Goal: Transaction & Acquisition: Download file/media

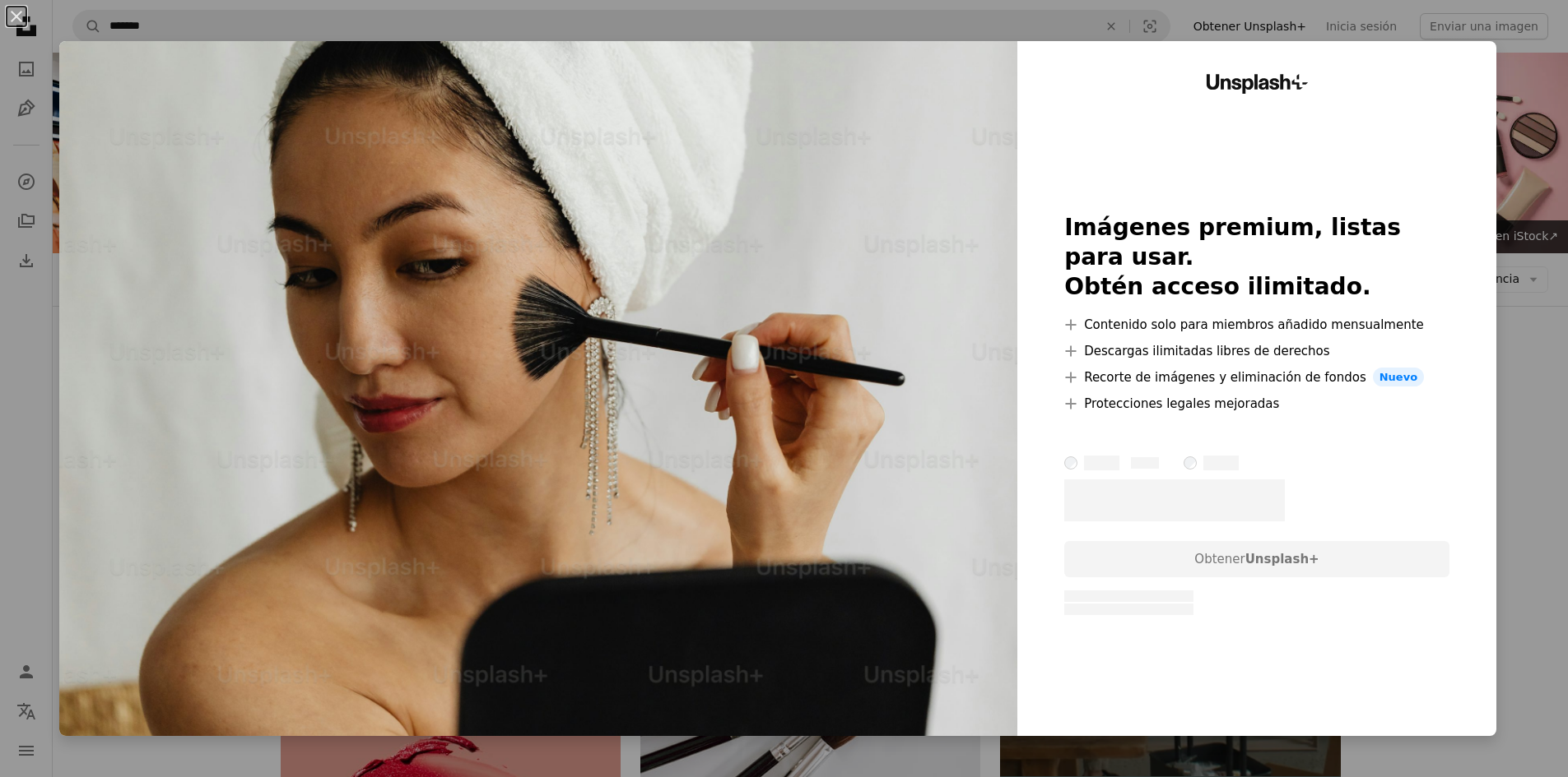
scroll to position [3981, 0]
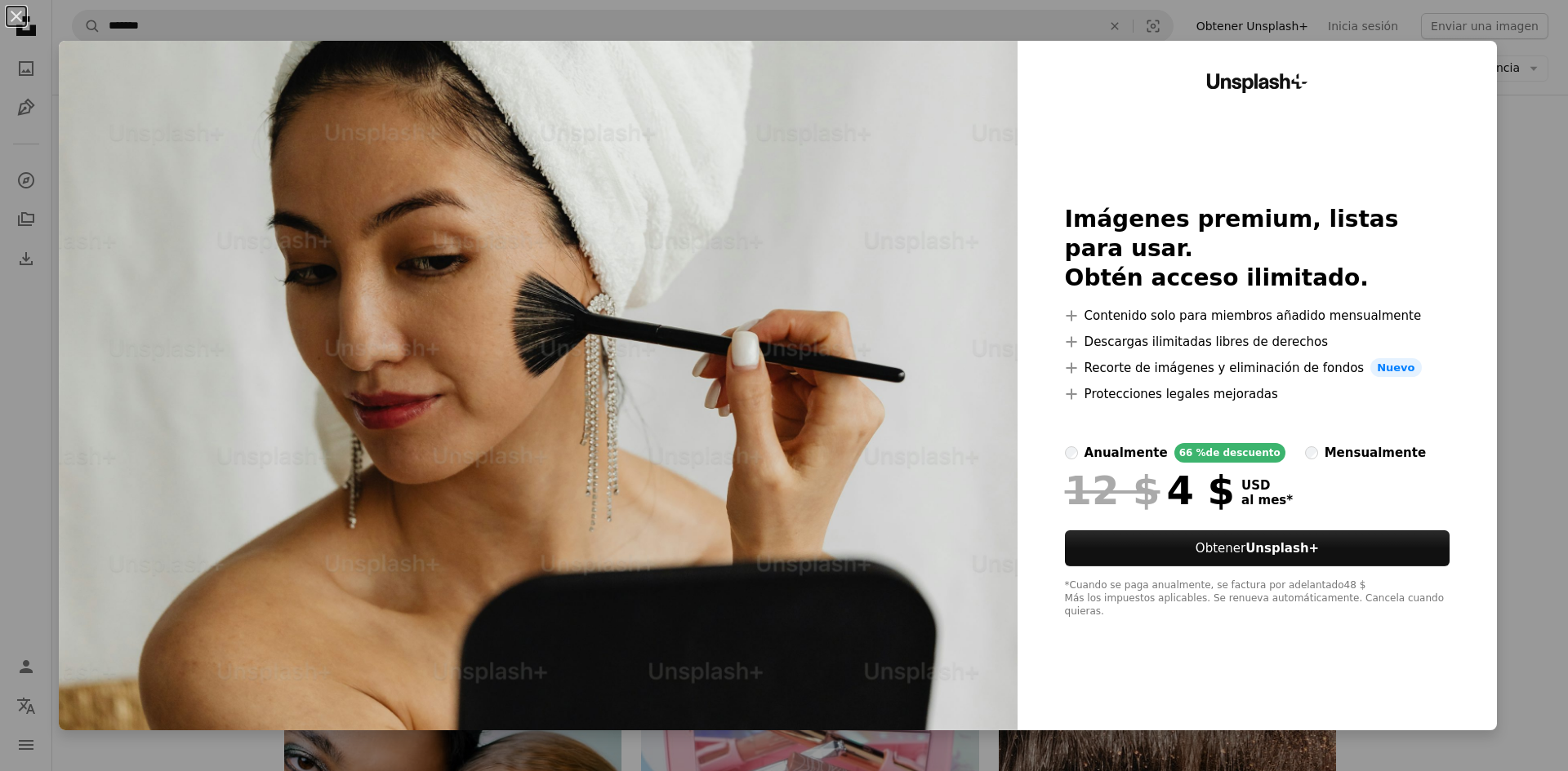
click at [1531, 425] on div "An X shape Unsplash+ Imágenes premium, listas para usar. Obtén acceso ilimitado…" at bounding box center [784, 386] width 1568 height 771
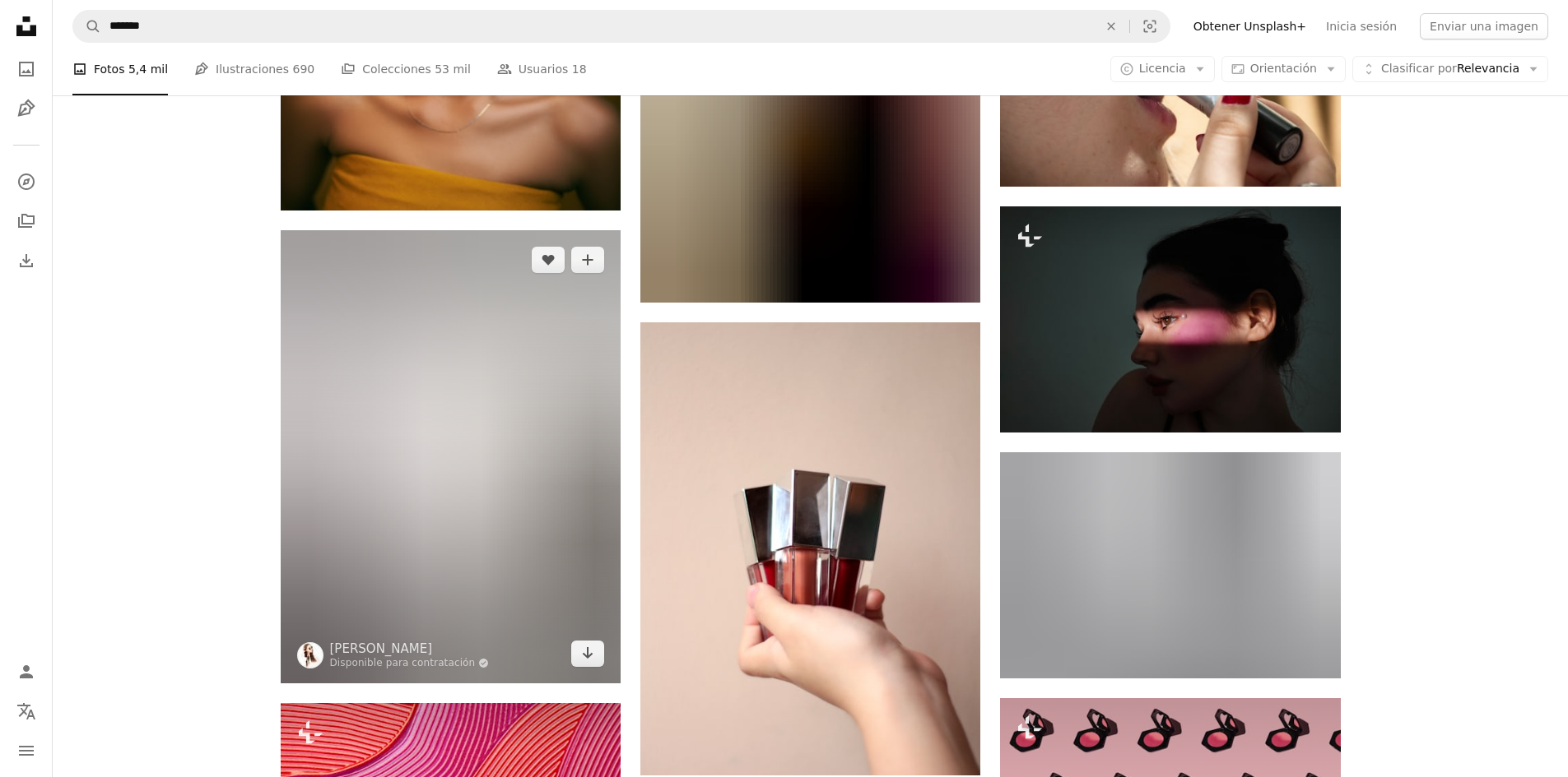
scroll to position [16073, 0]
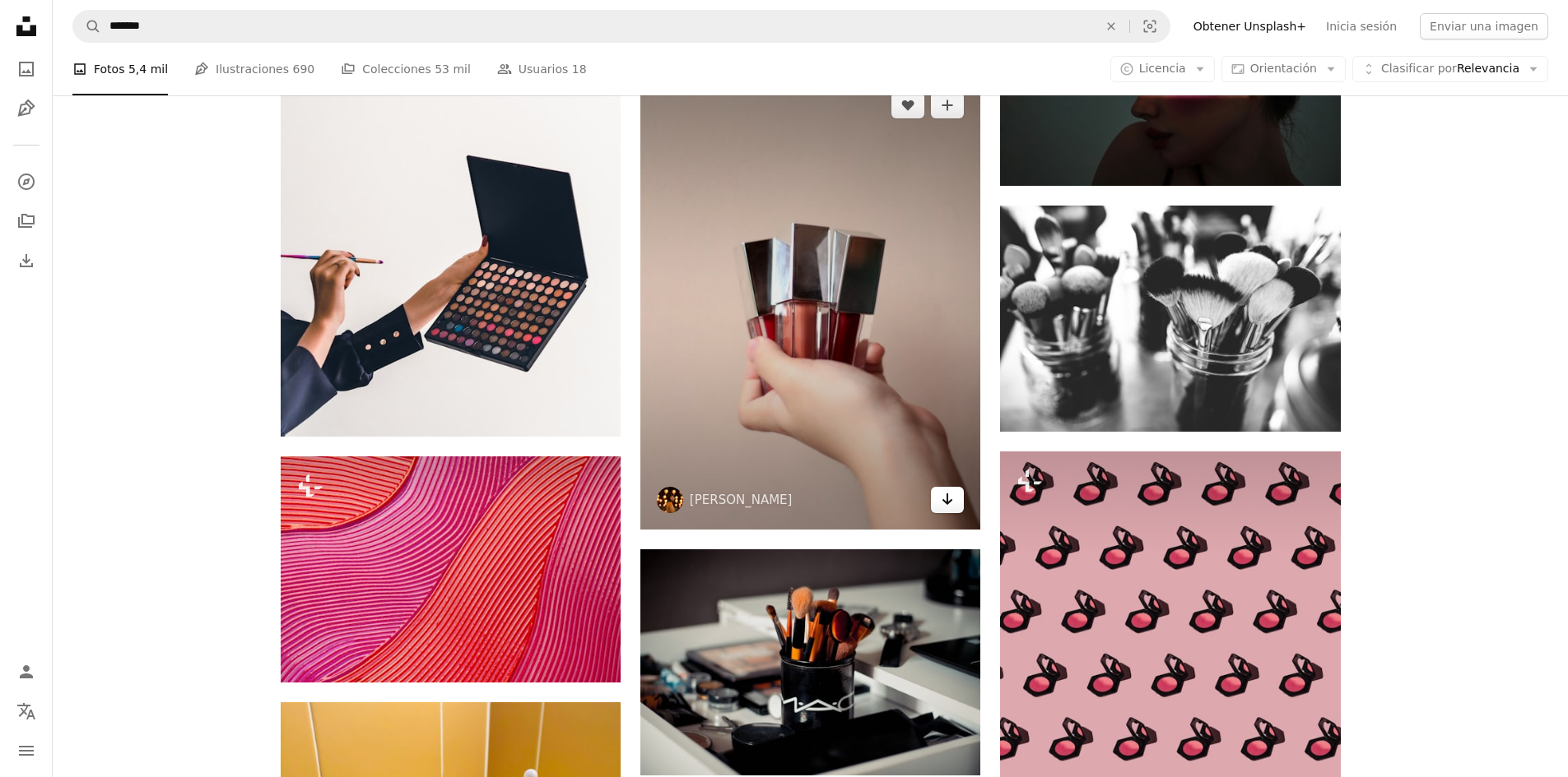
click at [950, 509] on link "Arrow pointing down" at bounding box center [947, 500] width 33 height 26
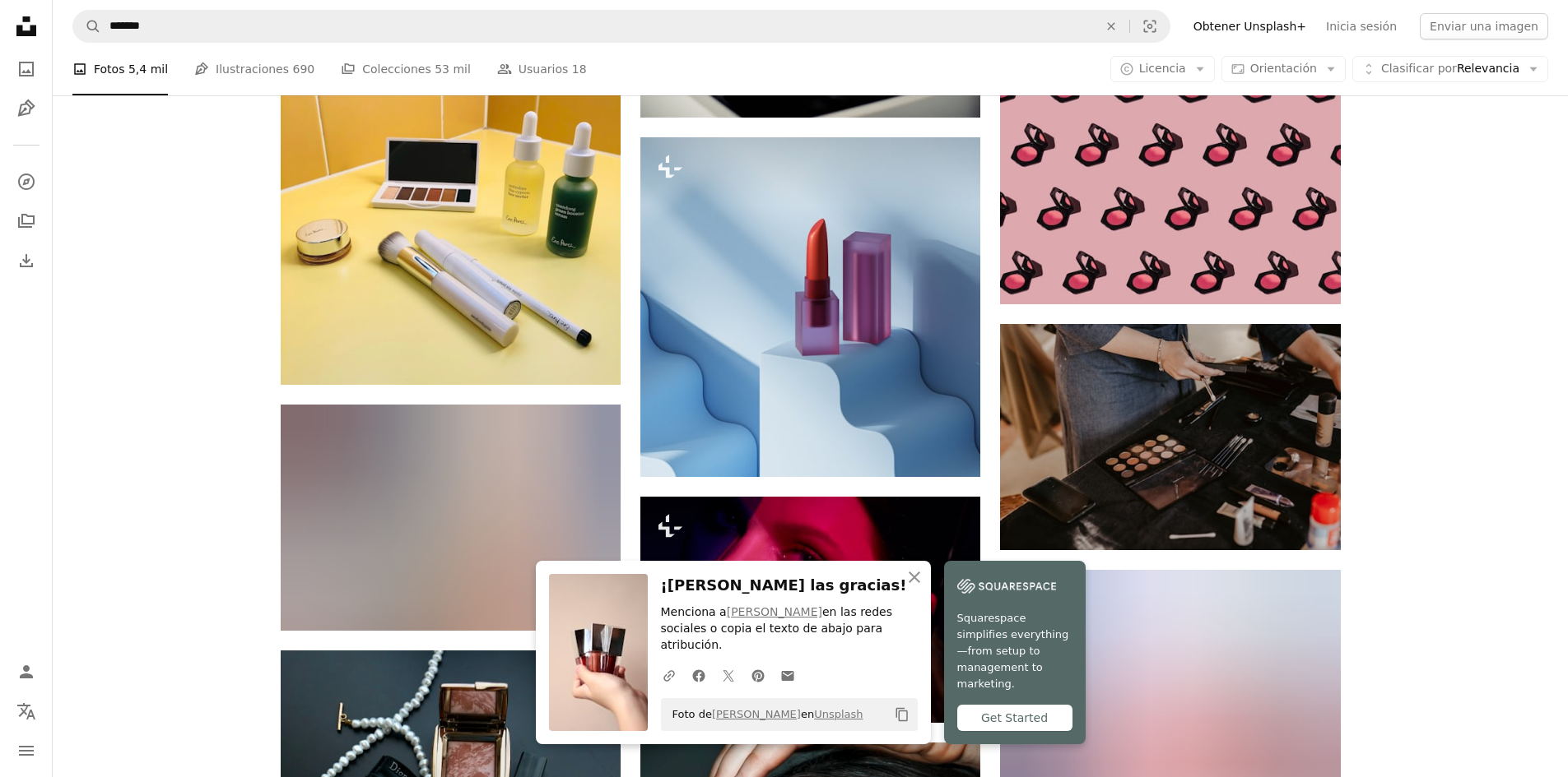
scroll to position [16649, 0]
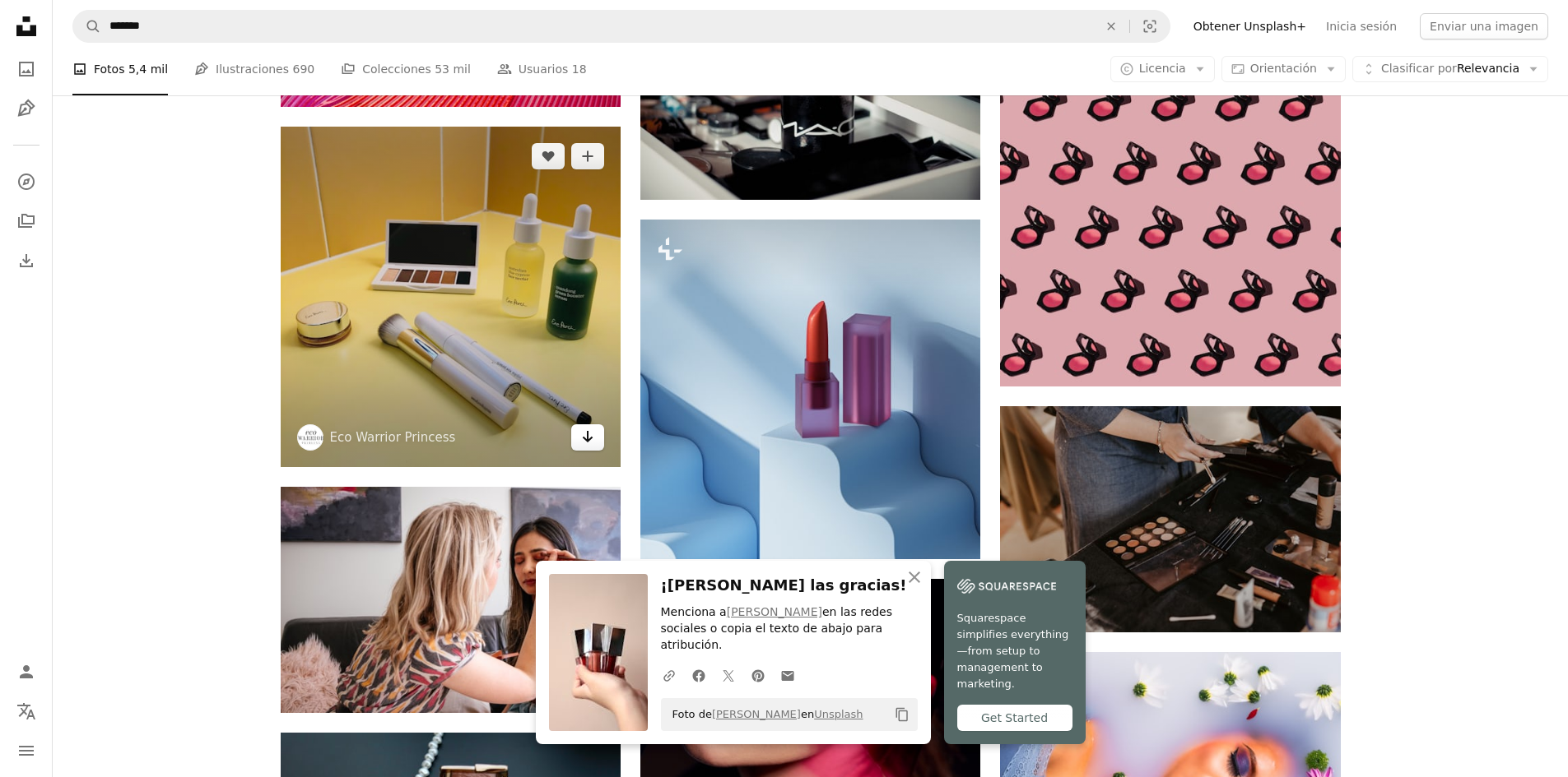
click at [590, 436] on icon "Arrow pointing down" at bounding box center [587, 436] width 13 height 20
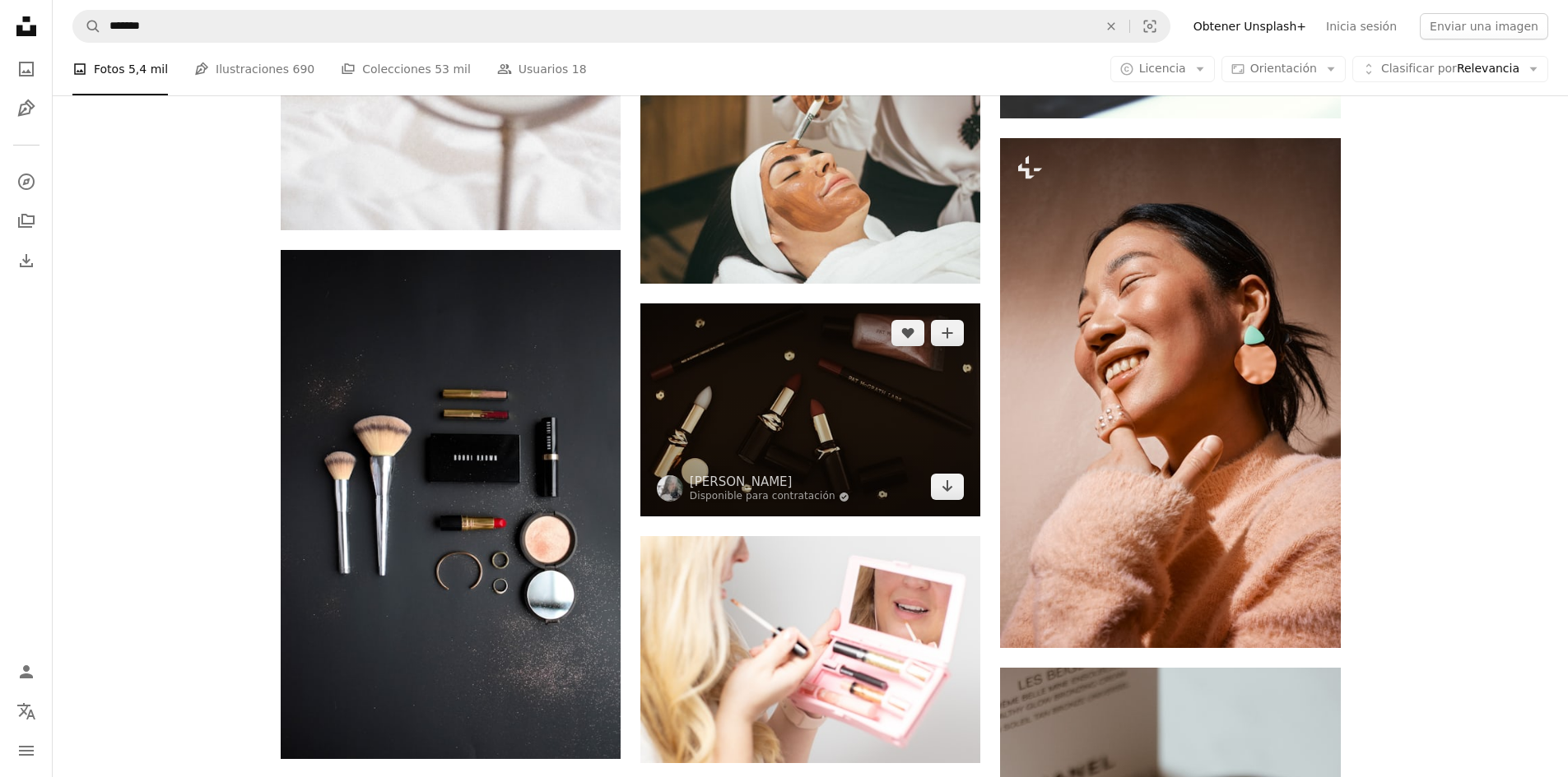
scroll to position [5511, 0]
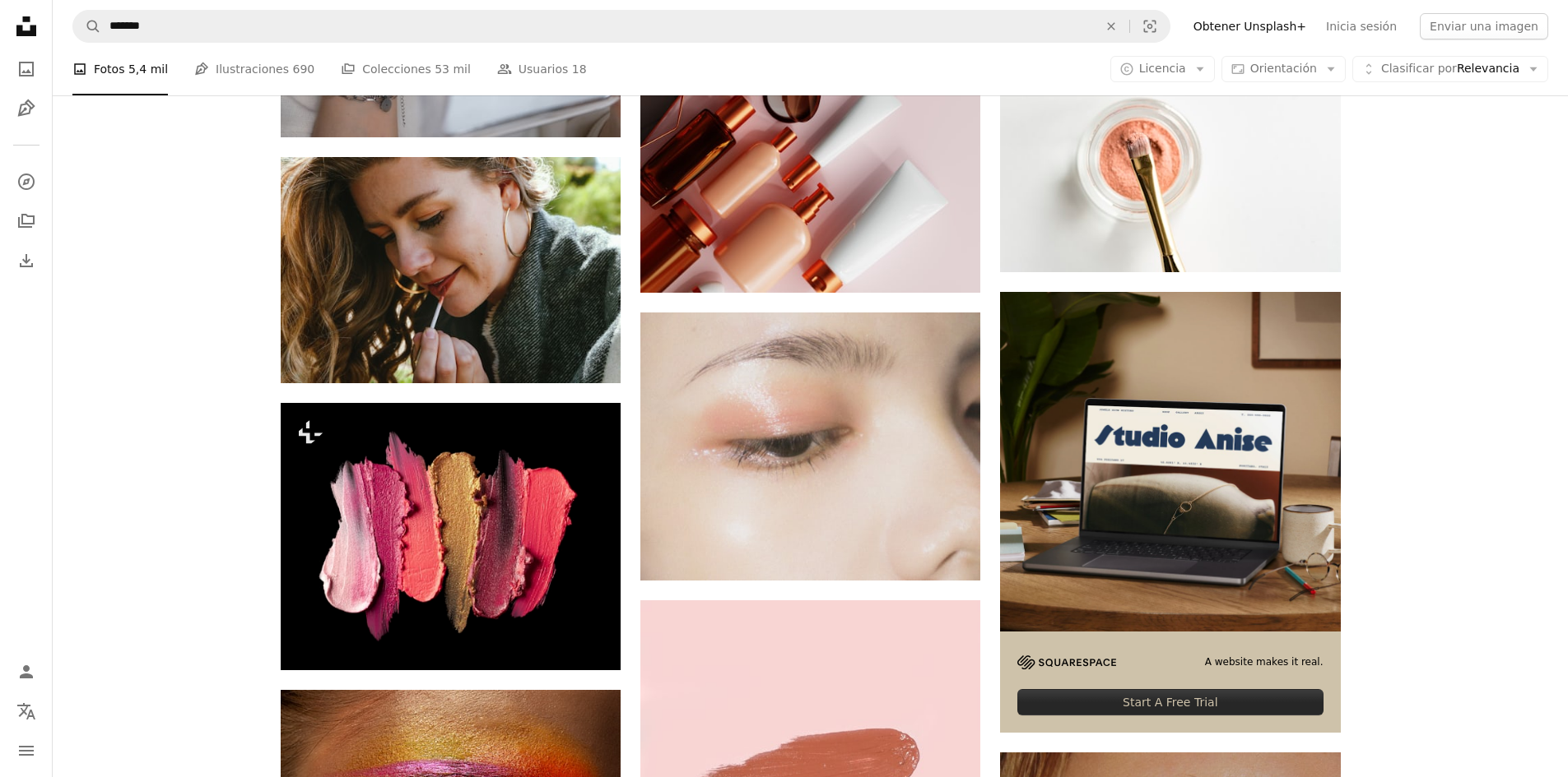
scroll to position [7075, 0]
